Goal: Navigation & Orientation: Find specific page/section

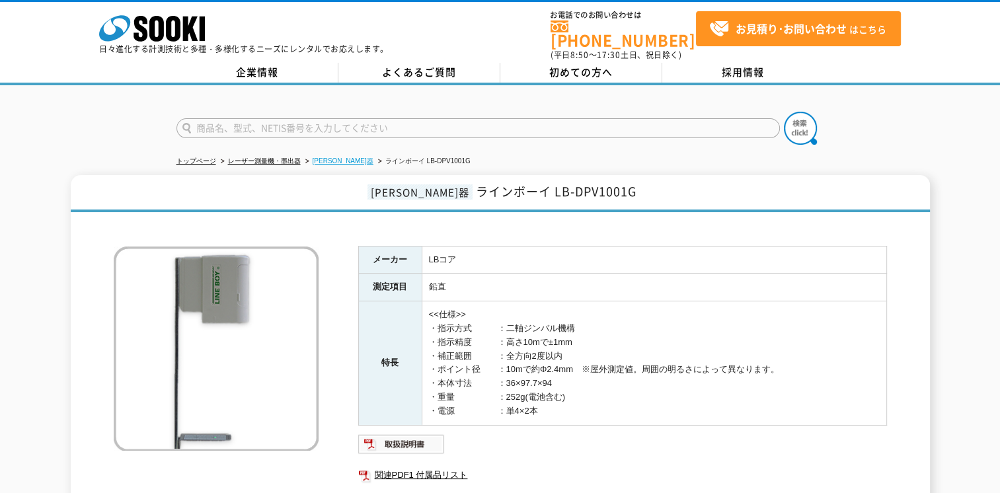
click at [325, 157] on link "[PERSON_NAME]器" at bounding box center [343, 160] width 61 height 7
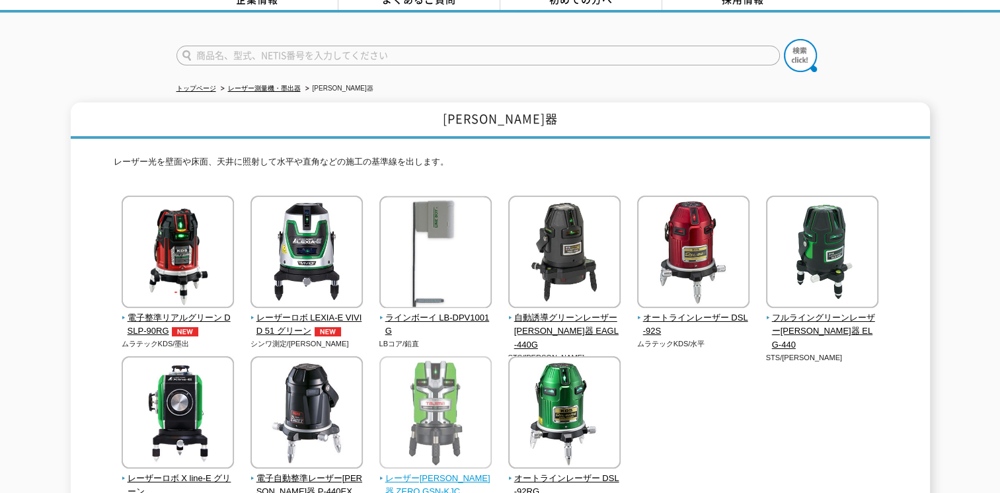
scroll to position [66, 0]
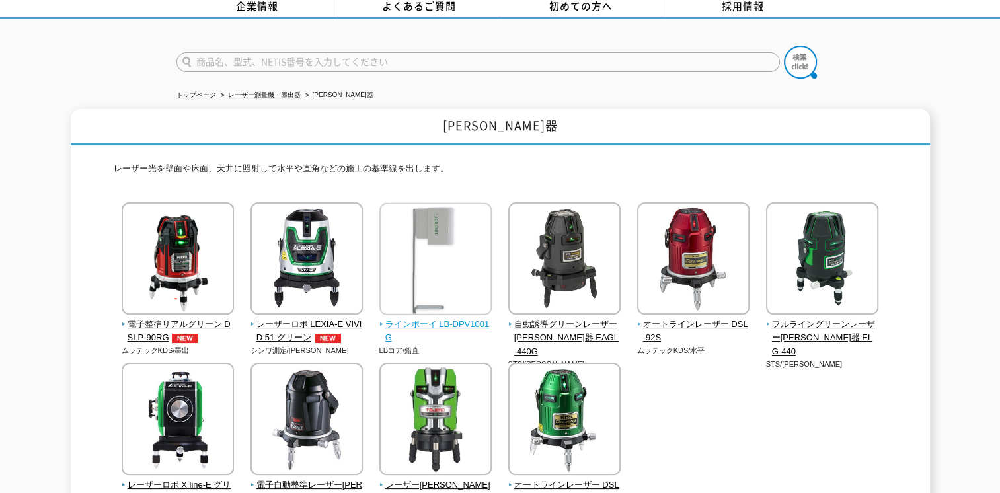
click at [426, 318] on span "ラインボーイ LB-DPV1001G" at bounding box center [435, 332] width 113 height 28
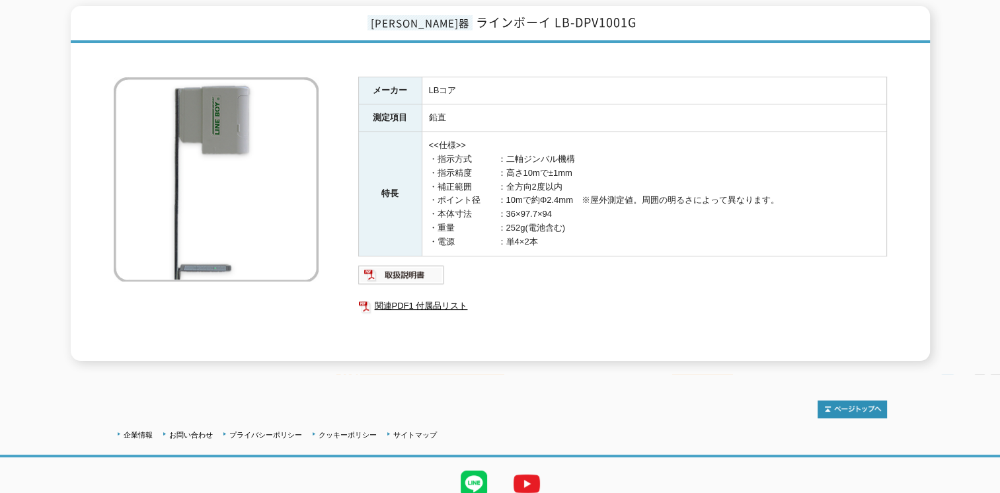
scroll to position [149, 0]
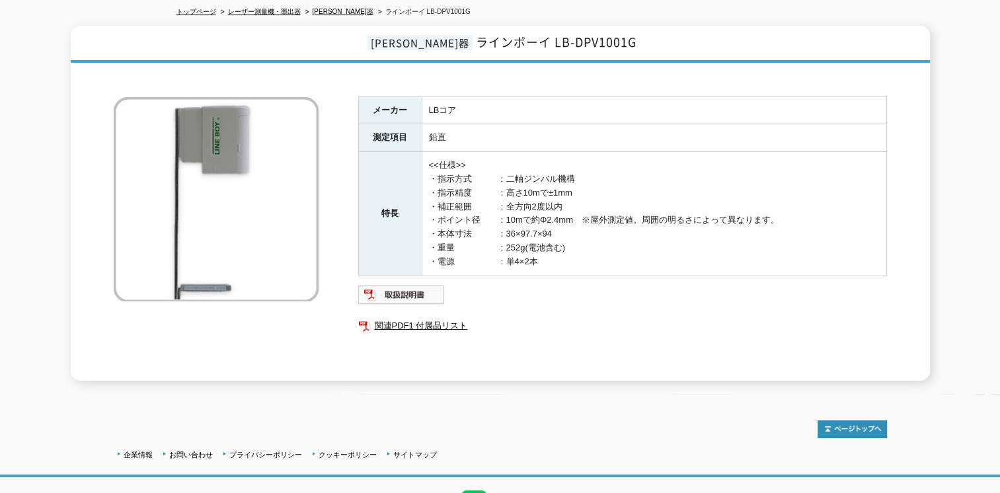
click at [406, 297] on div "メーカー LBコア 測定項目 鉛直 特長 <<仕様>> ・指示方式　　　：二軸ジンバル機構 ・指示精度　　　：高さ10mで±1mm ・補正範囲　　　：全方向2…" at bounding box center [622, 238] width 529 height 284
click at [399, 287] on img at bounding box center [401, 294] width 87 height 21
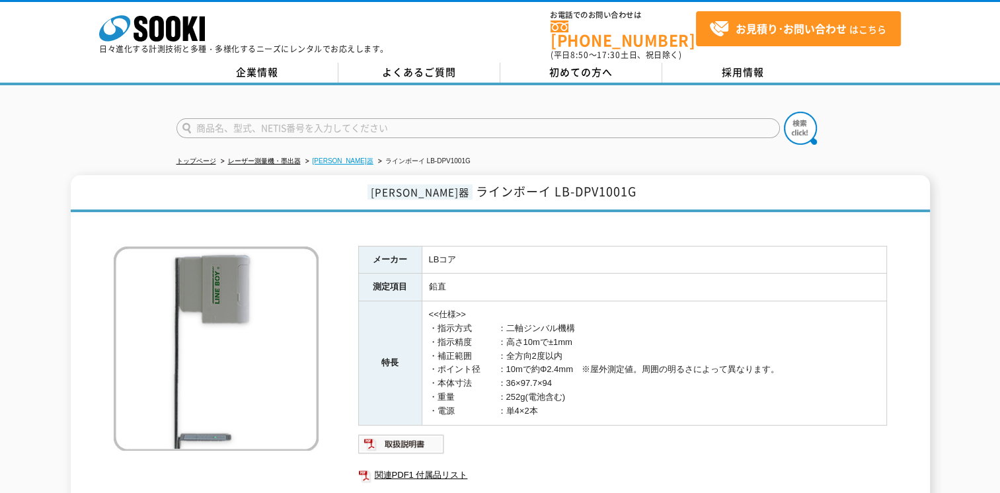
click at [329, 157] on link "[PERSON_NAME]器" at bounding box center [343, 160] width 61 height 7
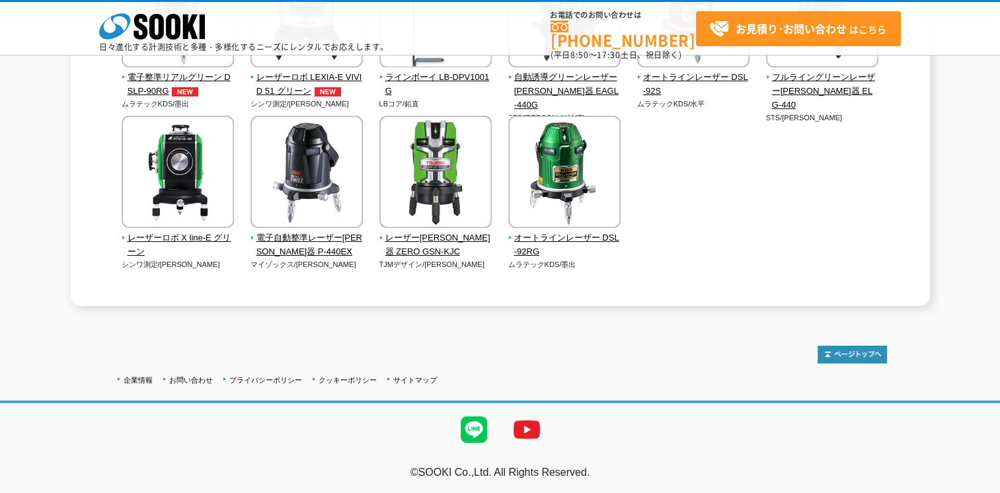
scroll to position [54, 0]
